Goal: Task Accomplishment & Management: Manage account settings

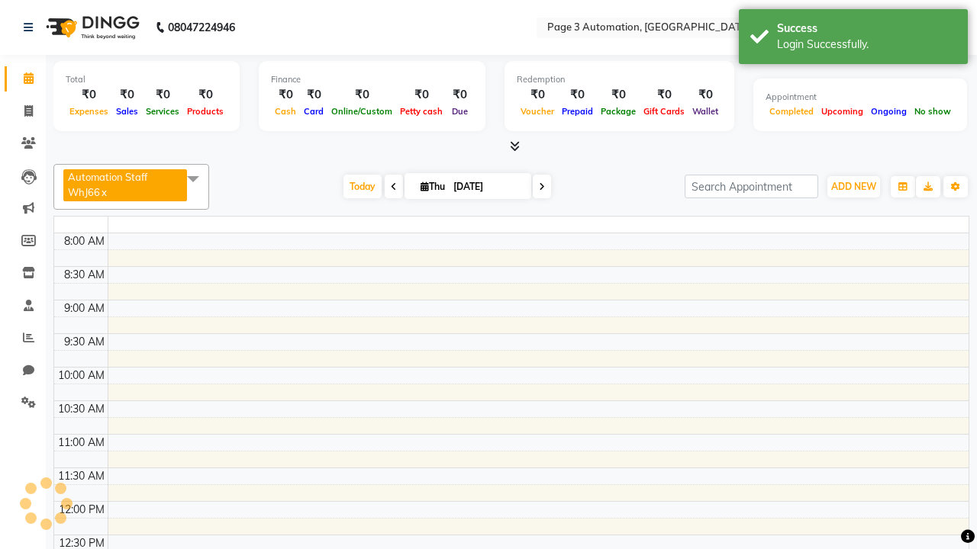
select select "en"
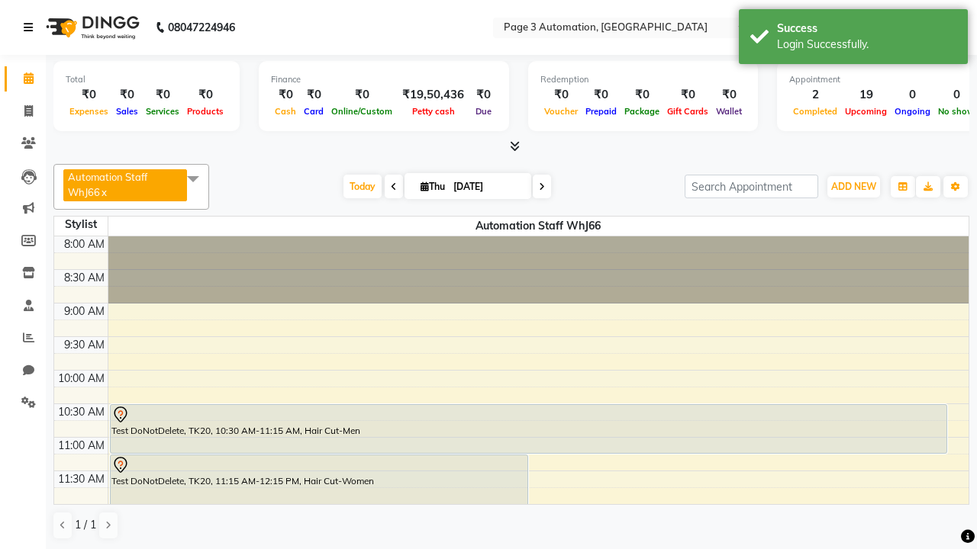
click at [31, 27] on icon at bounding box center [28, 27] width 9 height 11
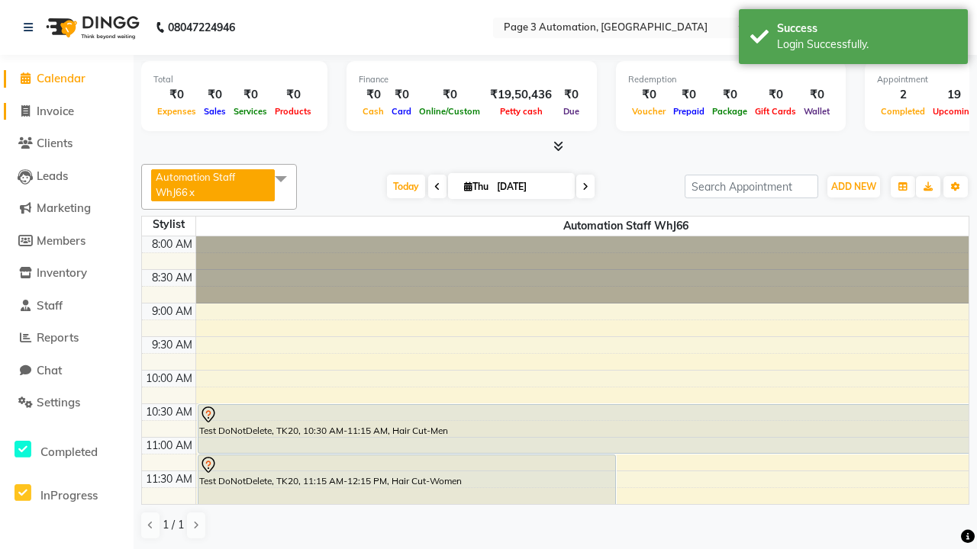
click at [66, 111] on span "Invoice" at bounding box center [55, 111] width 37 height 14
select select "service"
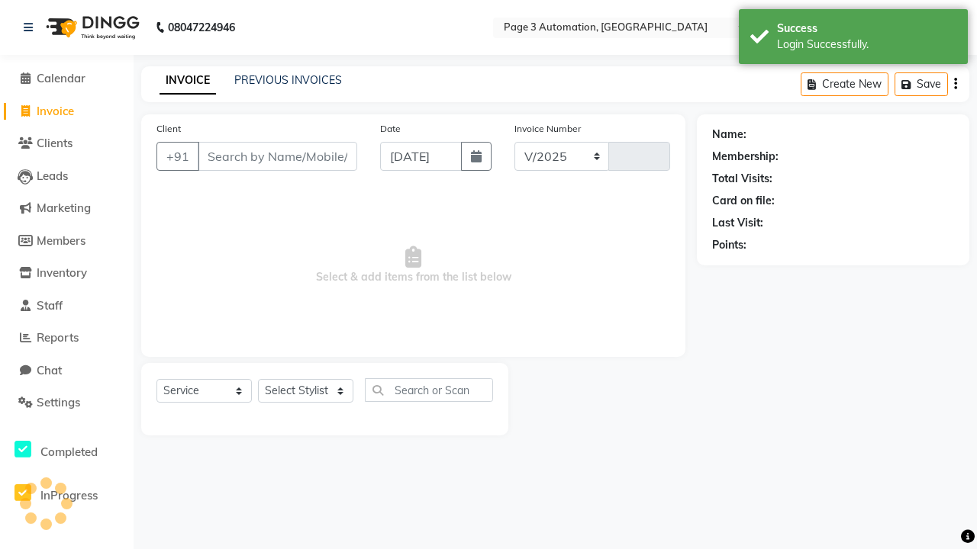
select select "2774"
type input "10075"
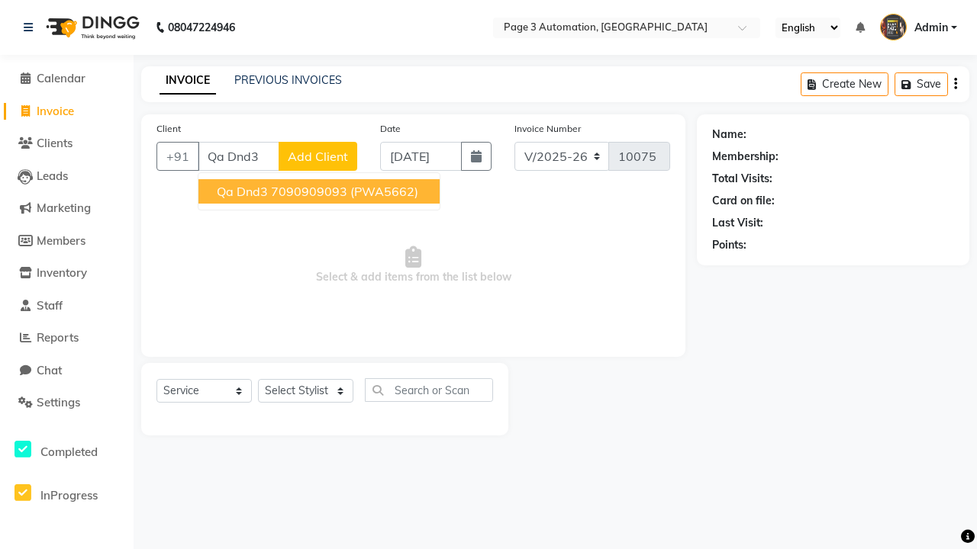
click at [320, 192] on ngb-highlight "7090909093" at bounding box center [309, 191] width 76 height 15
type input "7090909093"
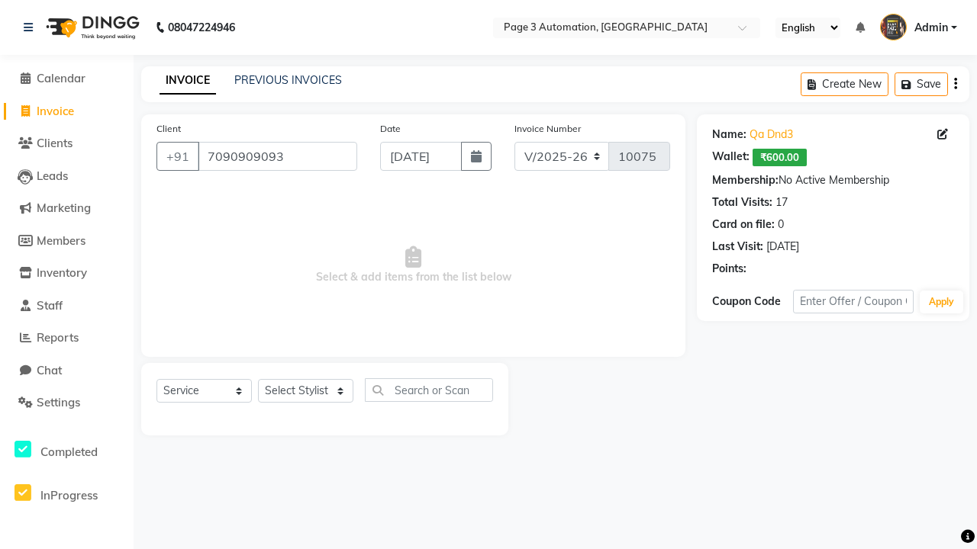
select select "71572"
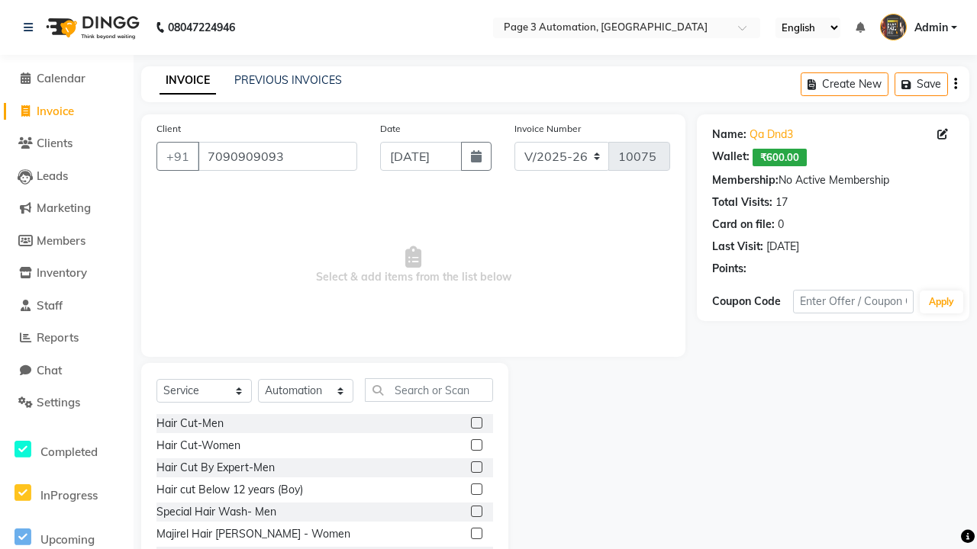
click at [475, 490] on label at bounding box center [476, 489] width 11 height 11
click at [475, 490] on input "checkbox" at bounding box center [476, 490] width 10 height 10
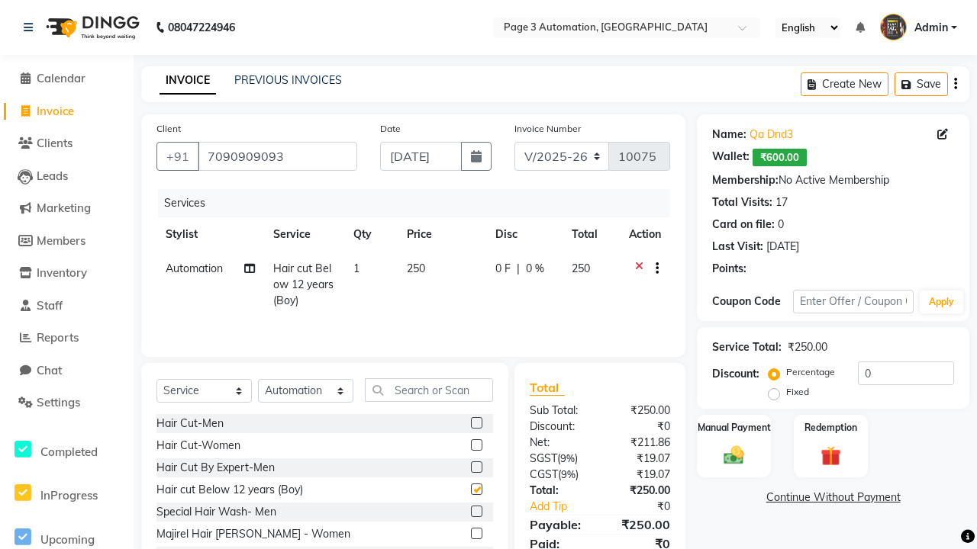
checkbox input "false"
click at [733, 427] on label "Manual Payment" at bounding box center [734, 427] width 76 height 14
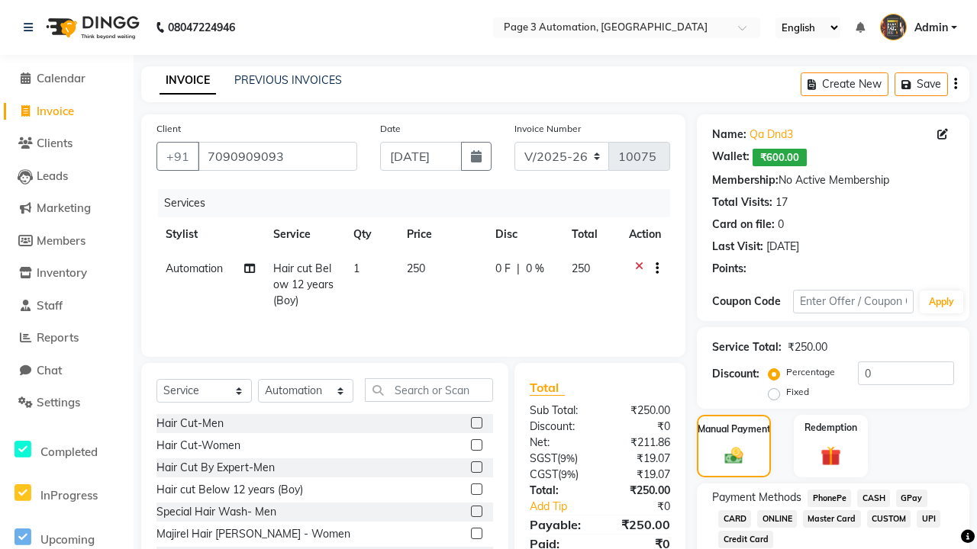
click at [873, 498] on span "CASH" at bounding box center [873, 499] width 33 height 18
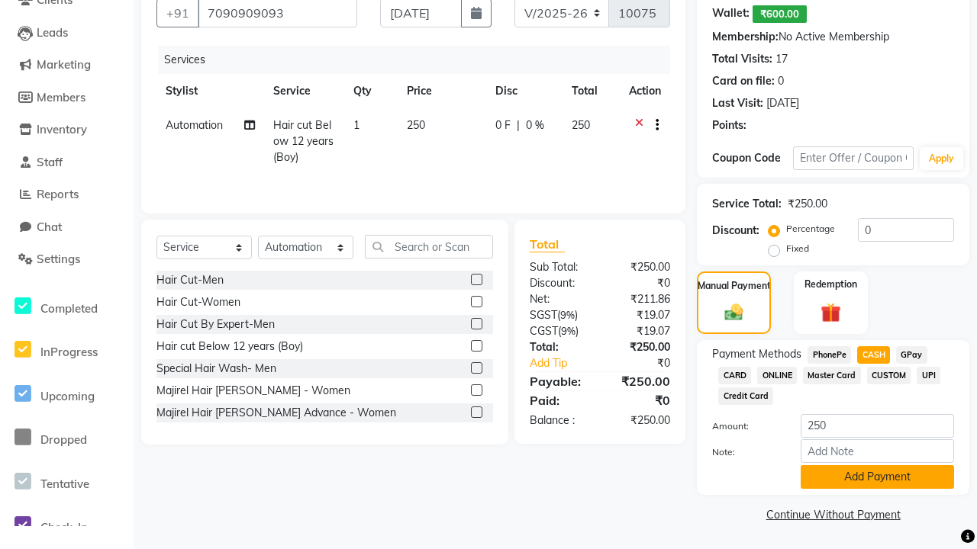
click at [877, 477] on button "Add Payment" at bounding box center [876, 477] width 153 height 24
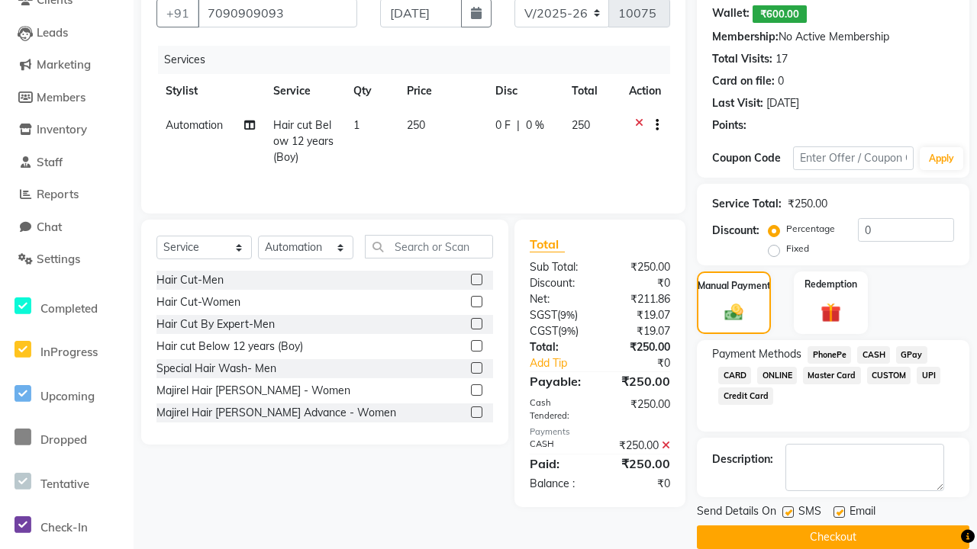
click at [788, 512] on label at bounding box center [787, 512] width 11 height 11
click at [788, 512] on input "checkbox" at bounding box center [787, 513] width 10 height 10
checkbox input "false"
click at [839, 512] on label at bounding box center [838, 512] width 11 height 11
click at [839, 512] on input "checkbox" at bounding box center [838, 513] width 10 height 10
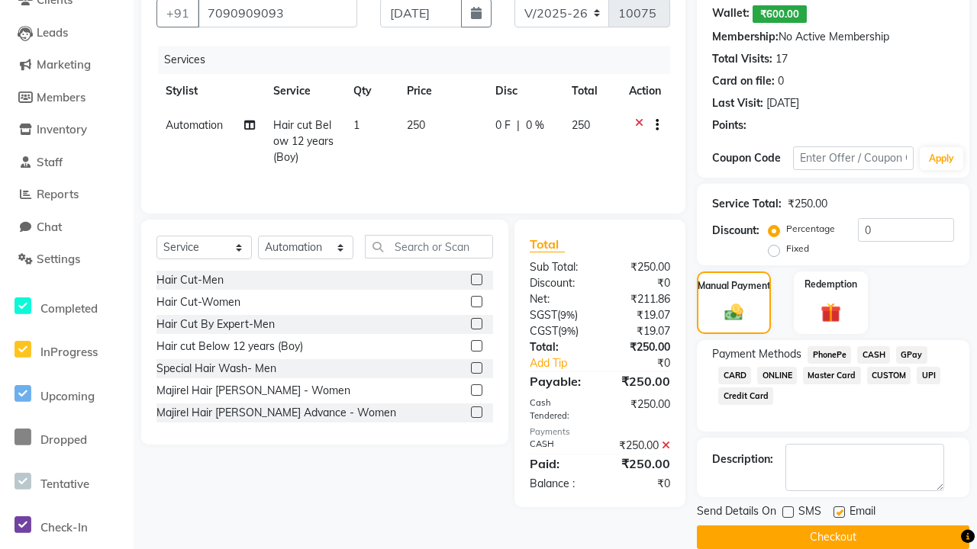
checkbox input "false"
click at [833, 537] on button "Checkout" at bounding box center [833, 538] width 272 height 24
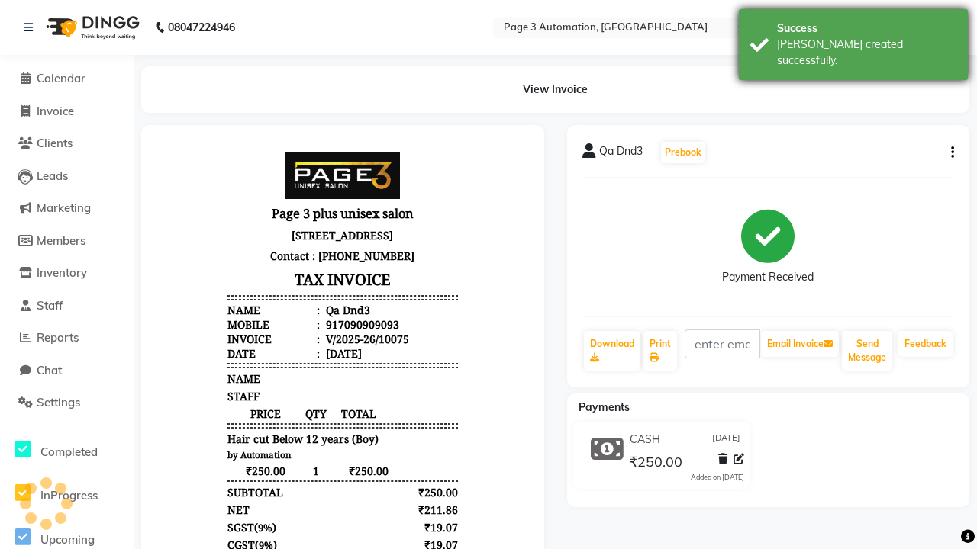
click at [853, 39] on div "[PERSON_NAME] created successfully." at bounding box center [866, 53] width 179 height 32
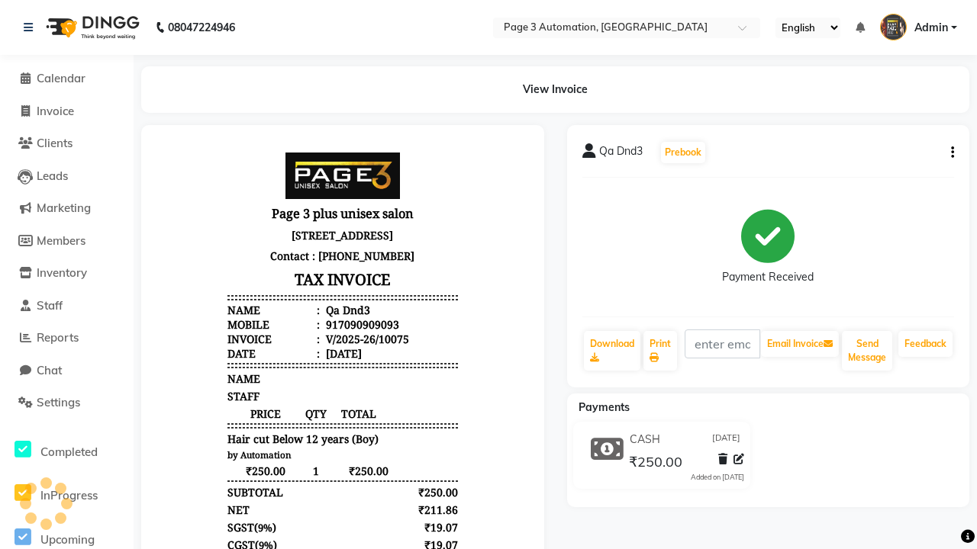
click at [739, 459] on icon at bounding box center [738, 459] width 11 height 11
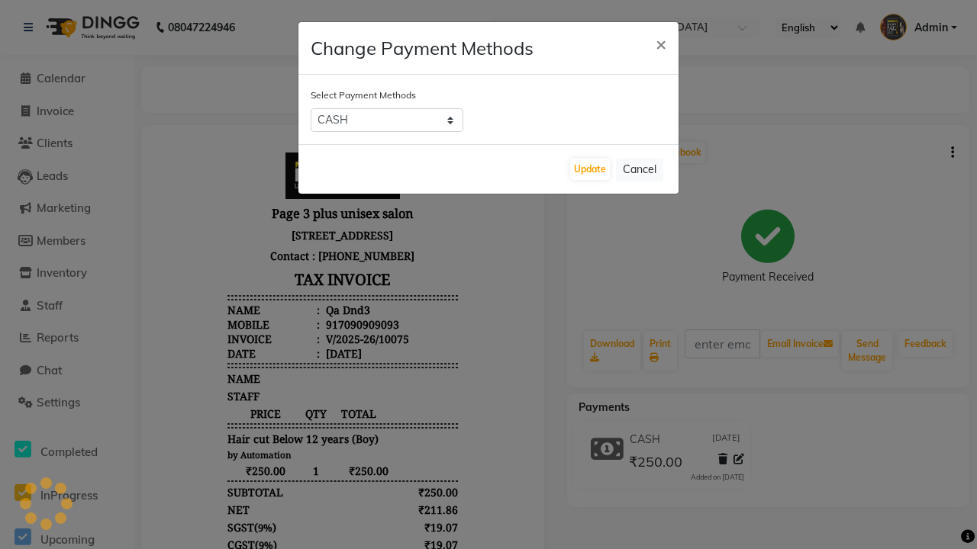
select select "2"
click at [590, 169] on button "Update" at bounding box center [590, 169] width 40 height 21
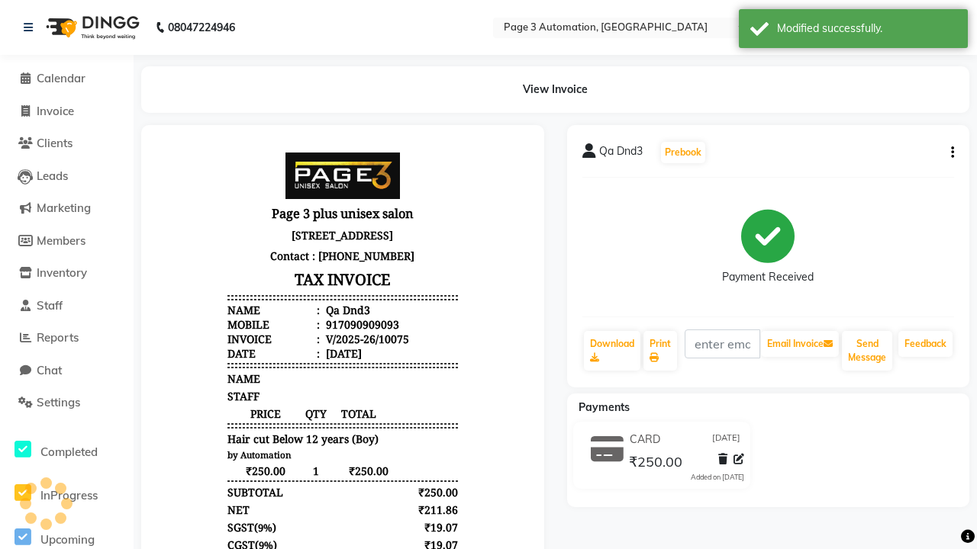
click at [853, 31] on div "Modified successfully." at bounding box center [866, 29] width 179 height 16
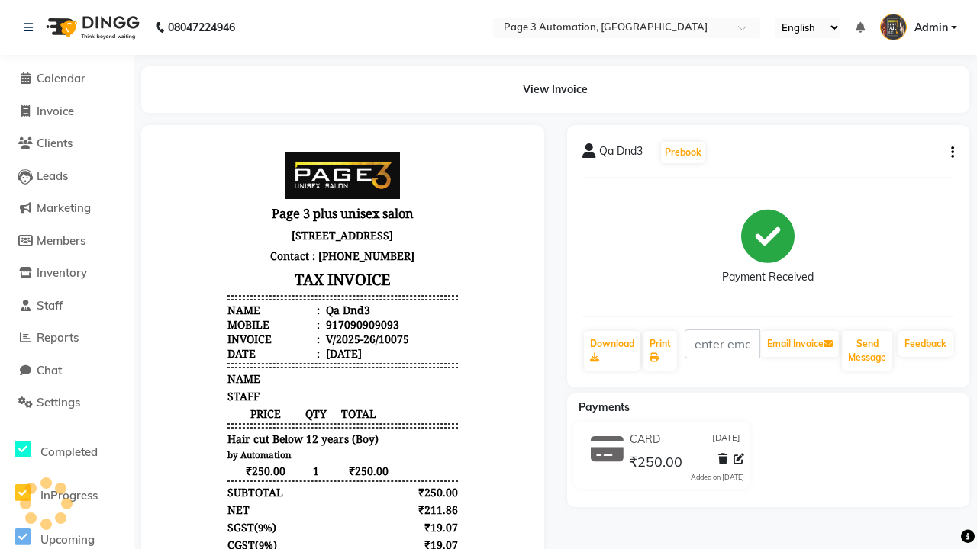
click at [949, 153] on button "button" at bounding box center [949, 153] width 9 height 16
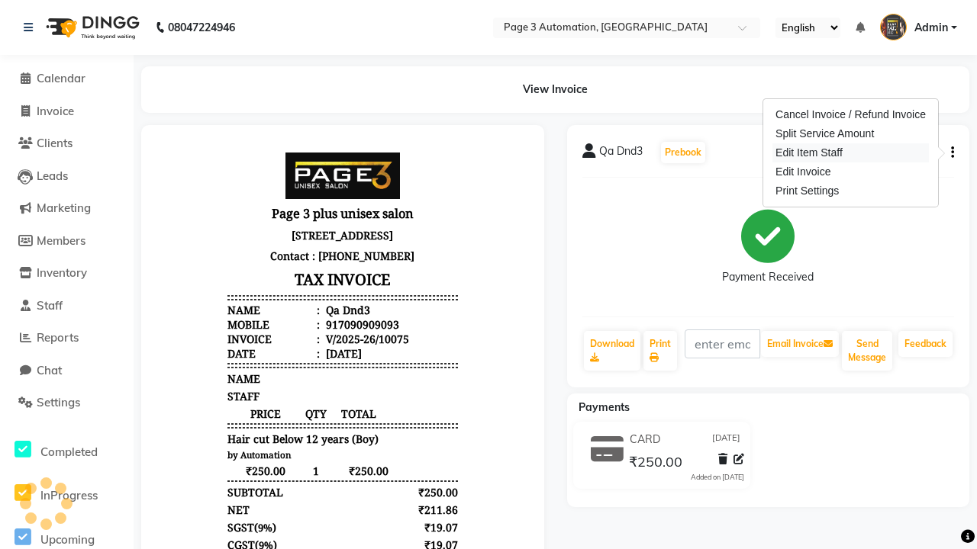
click at [850, 153] on div "Edit Item Staff" at bounding box center [850, 152] width 156 height 19
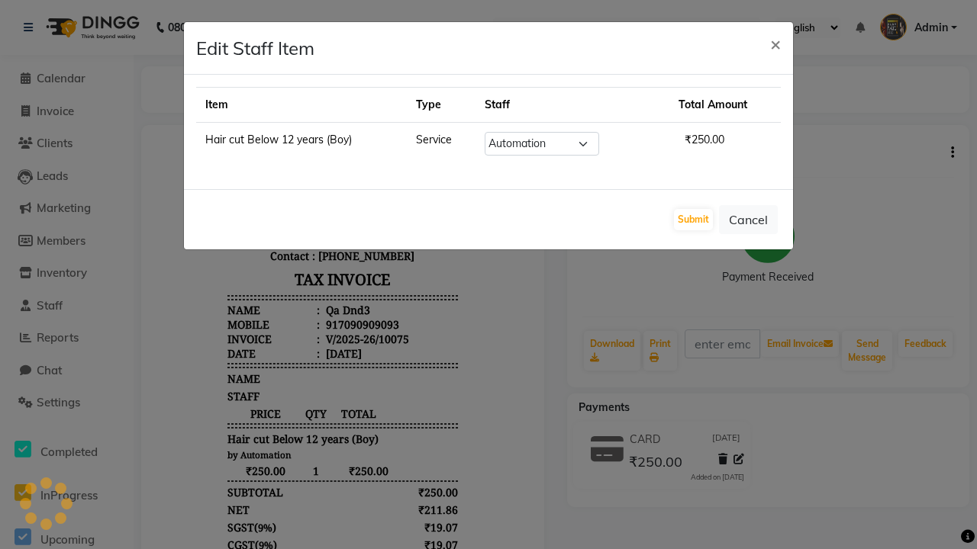
select select "93067"
click at [693, 220] on button "Submit" at bounding box center [693, 219] width 39 height 21
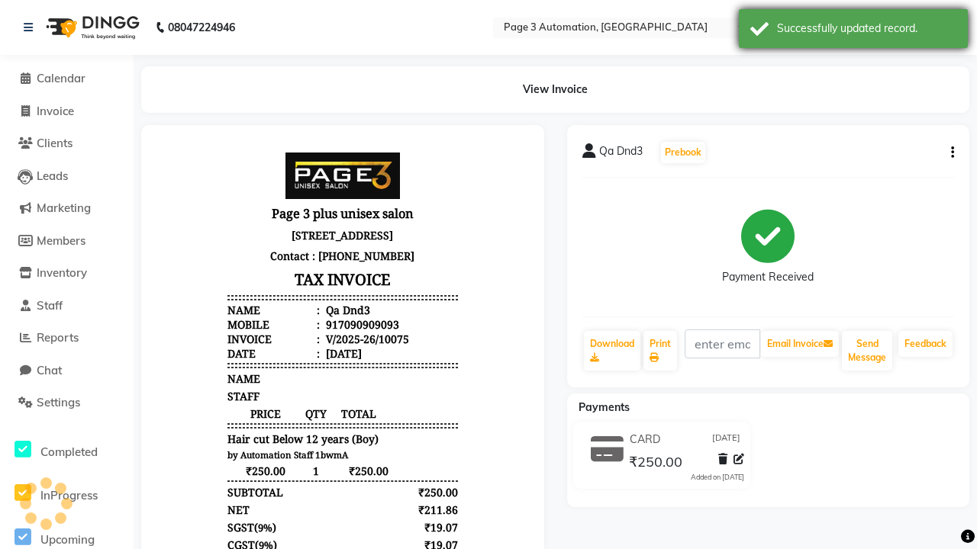
click at [853, 31] on div "Successfully updated record." at bounding box center [866, 29] width 179 height 16
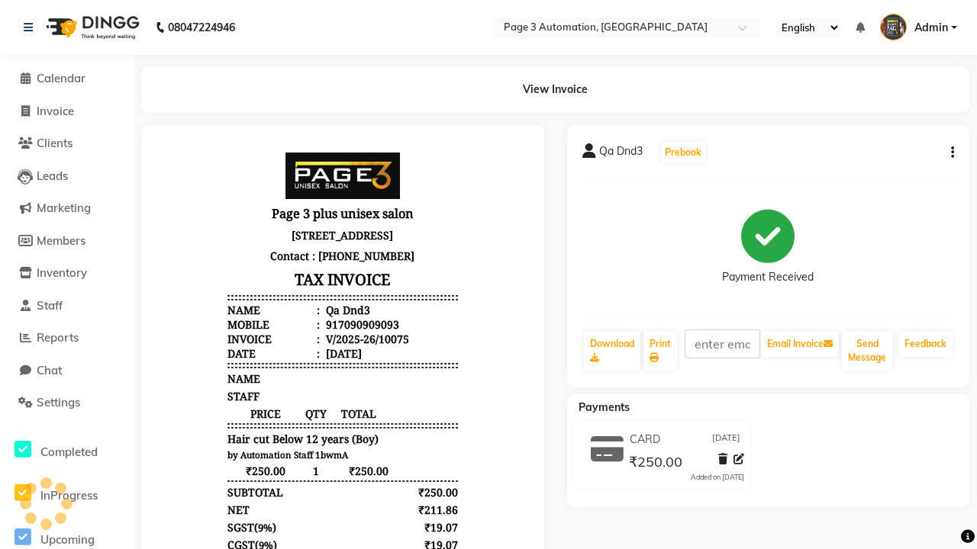
click at [949, 153] on button "button" at bounding box center [949, 153] width 9 height 16
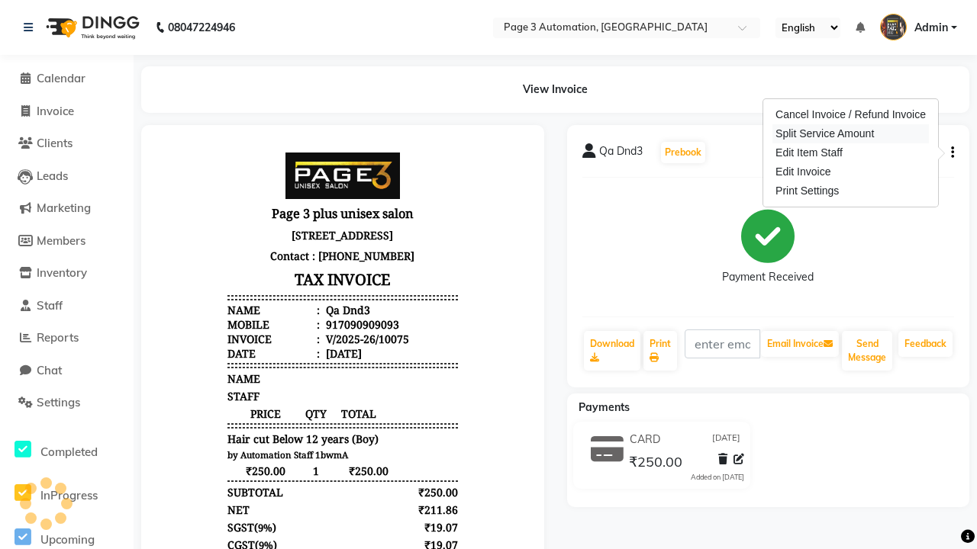
click at [850, 134] on div "Split Service Amount" at bounding box center [850, 133] width 156 height 19
select select "93067"
